Goal: Find specific page/section: Find specific page/section

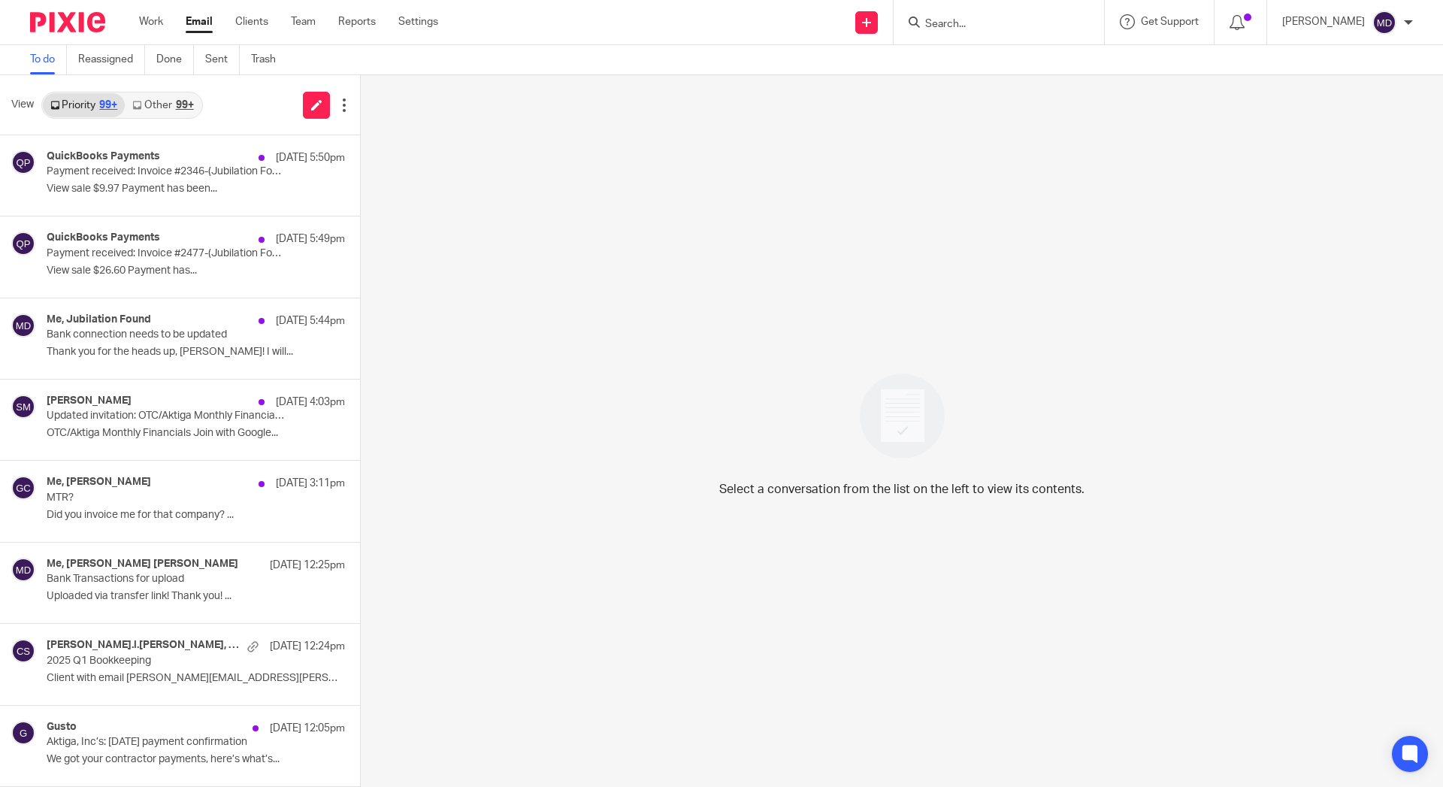
scroll to position [72, 0]
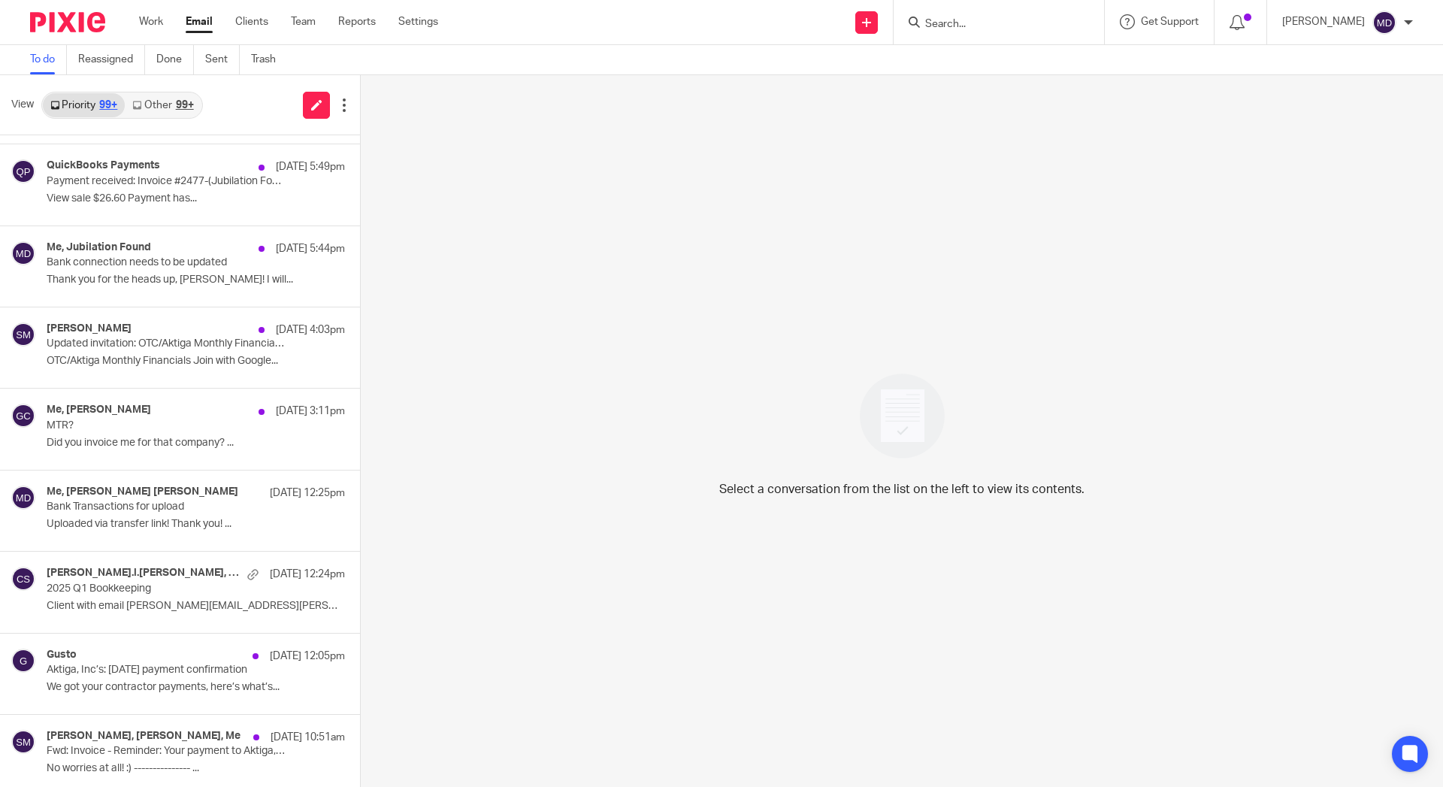
click at [207, 25] on link "Email" at bounding box center [199, 21] width 27 height 15
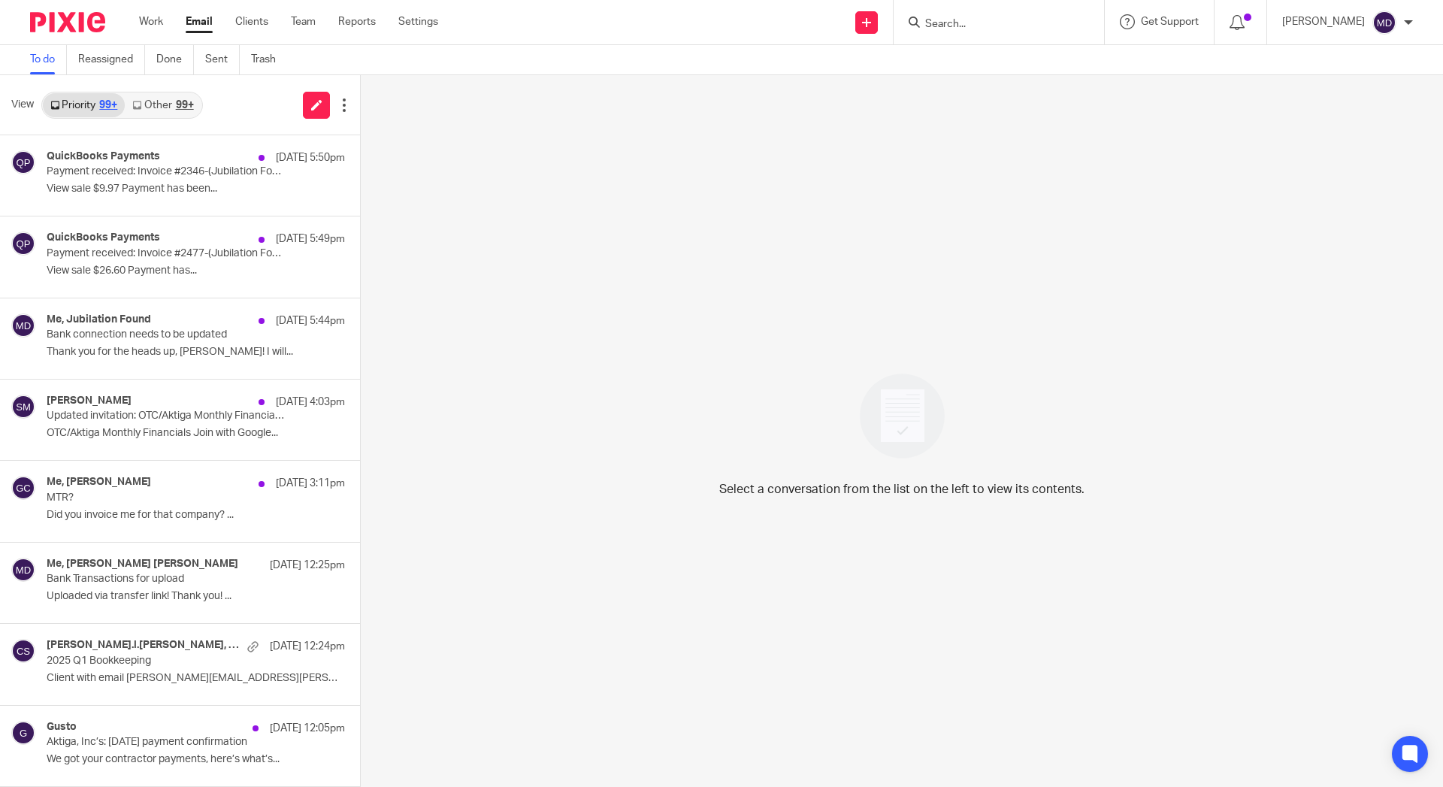
click at [969, 22] on input "Search" at bounding box center [990, 25] width 135 height 14
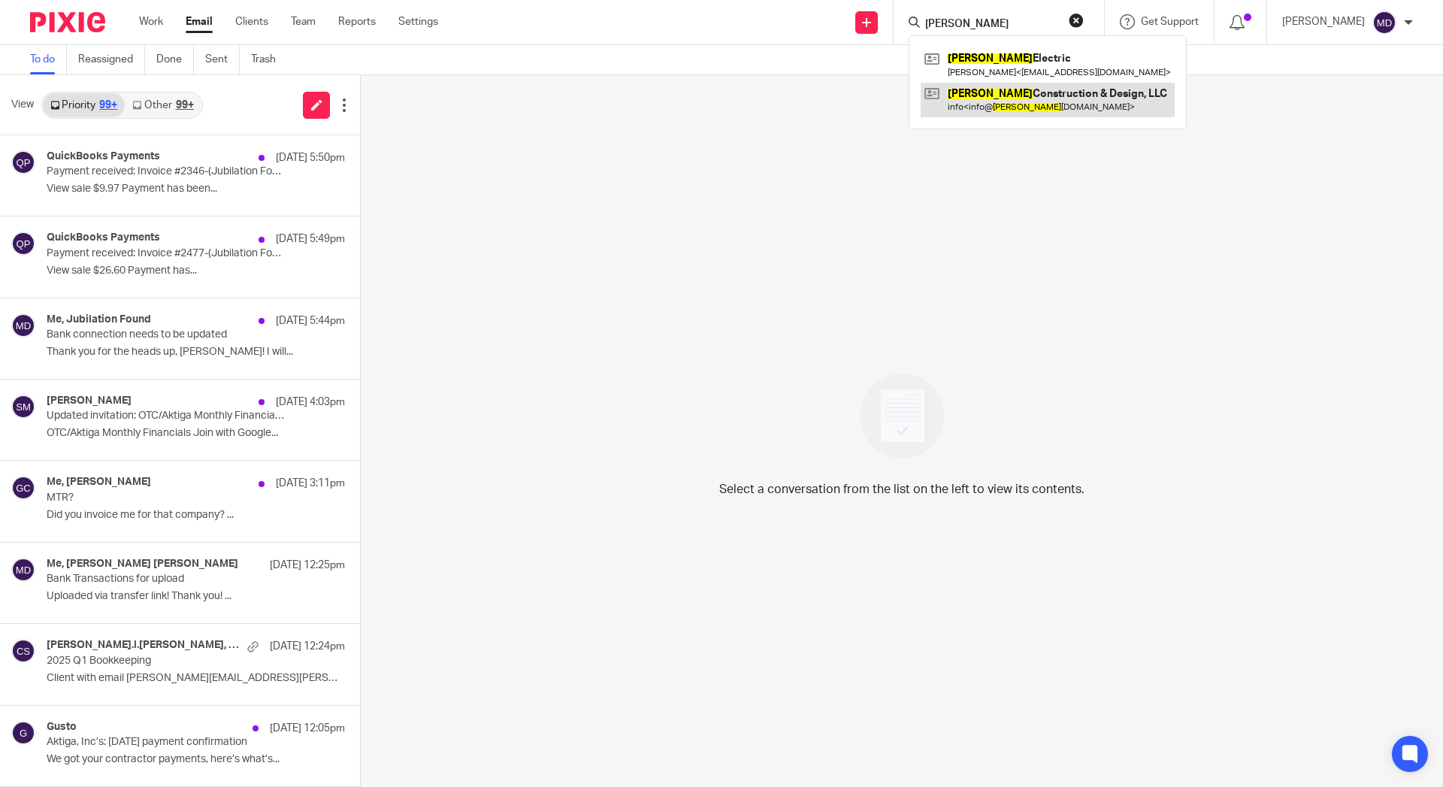
type input "Hunnicutt"
click at [987, 83] on link at bounding box center [1047, 100] width 254 height 35
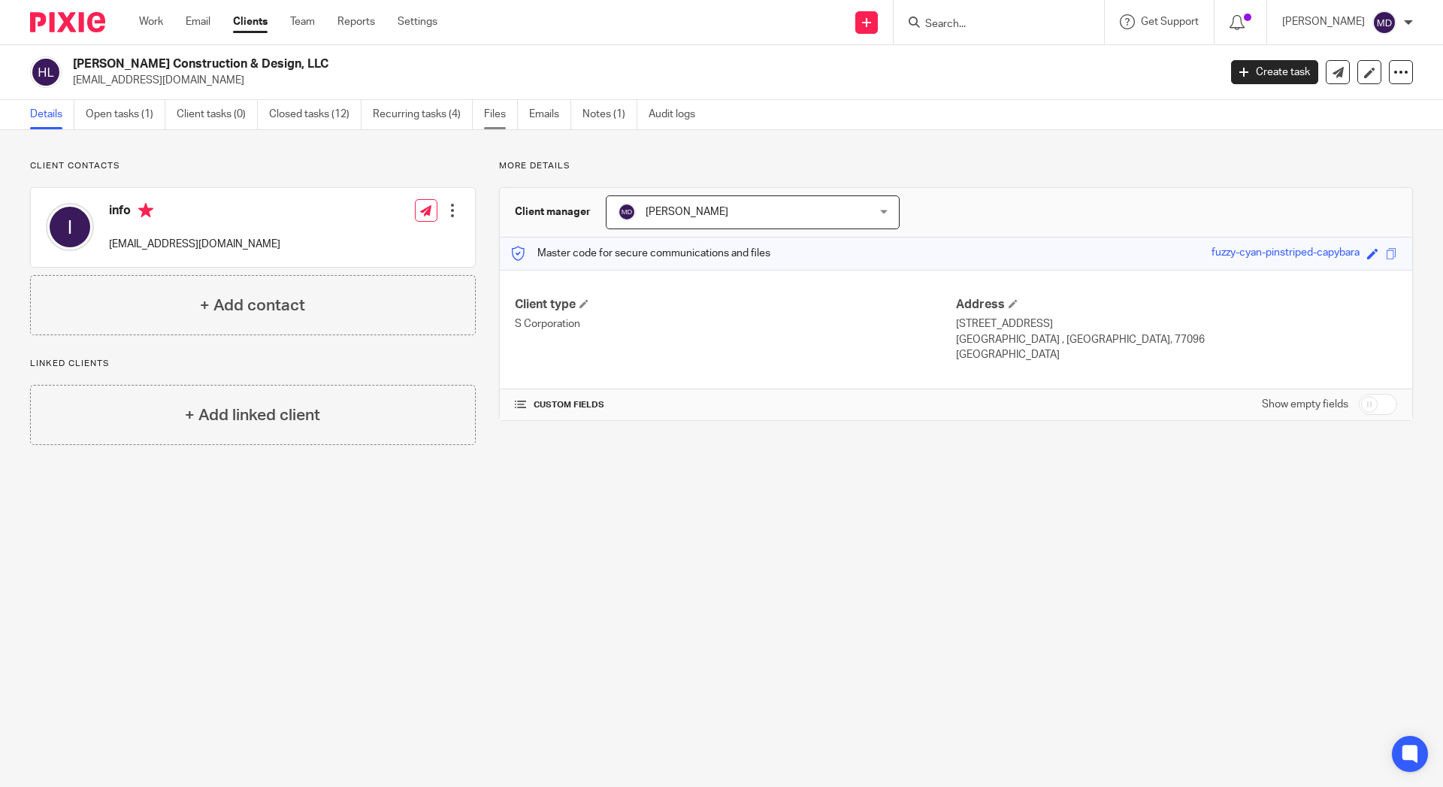
click at [497, 105] on link "Files" at bounding box center [501, 114] width 34 height 29
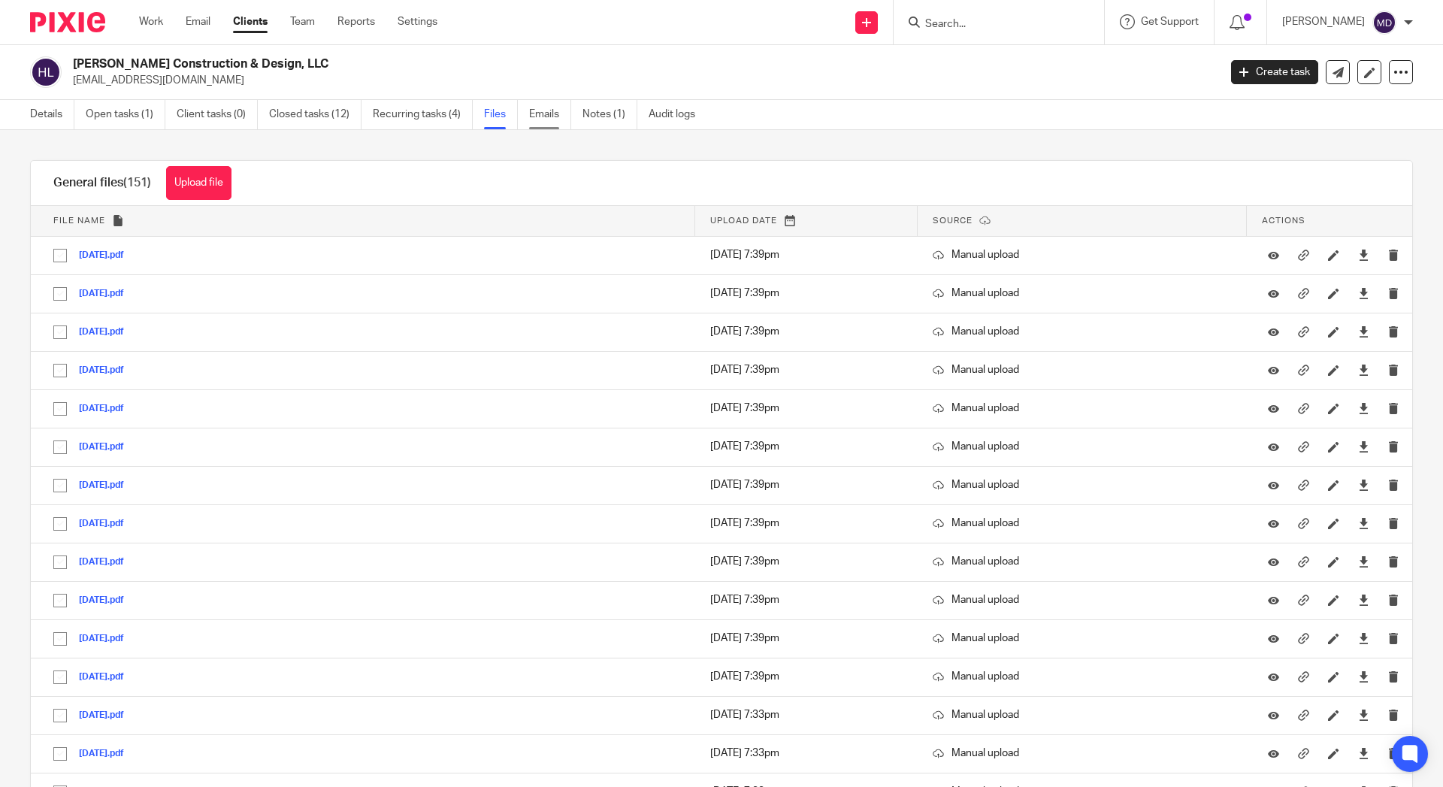
click at [549, 112] on link "Emails" at bounding box center [550, 114] width 42 height 29
